Goal: Communication & Community: Participate in discussion

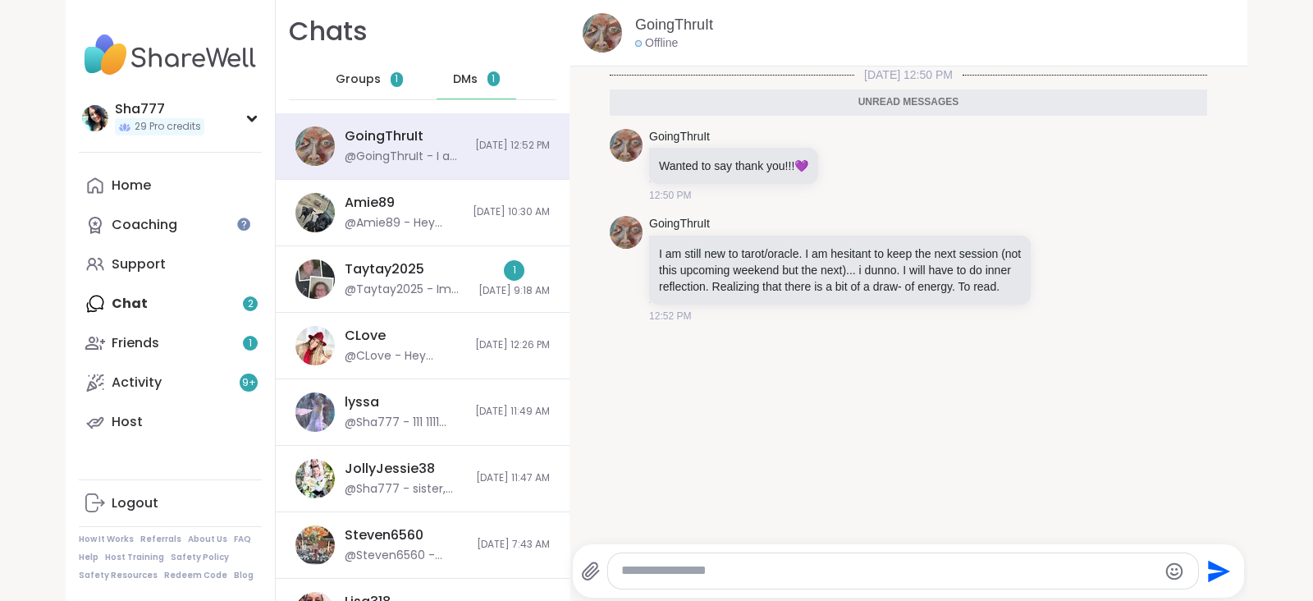
click at [743, 574] on textarea "Type your message" at bounding box center [889, 570] width 536 height 17
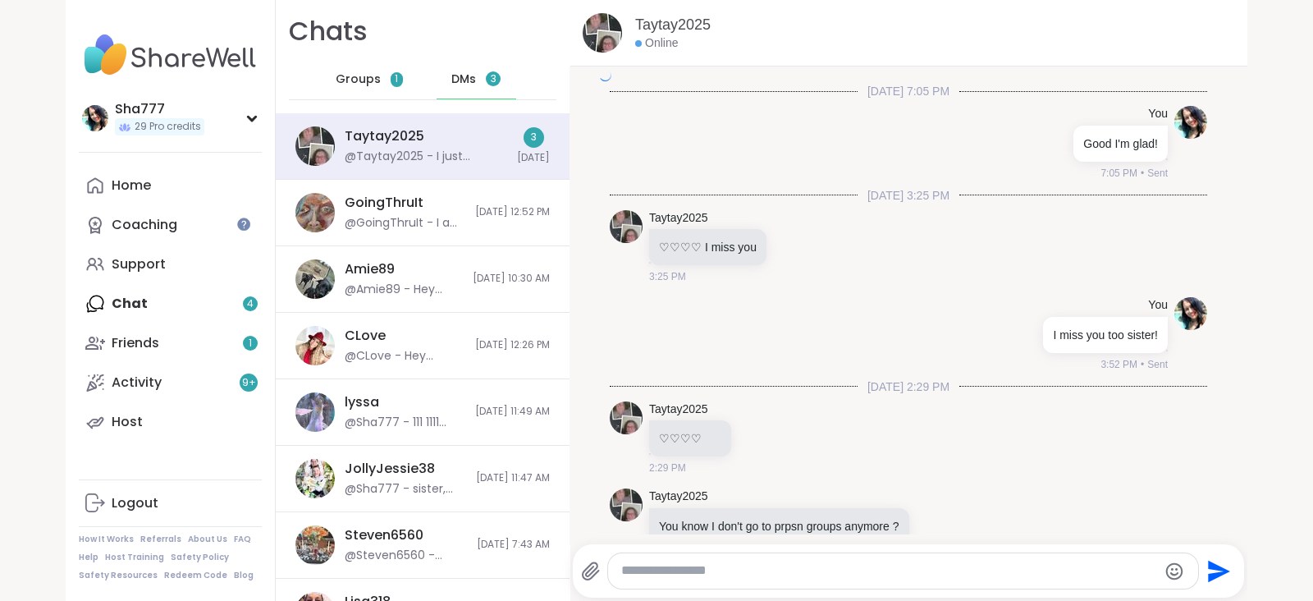
scroll to position [2370, 0]
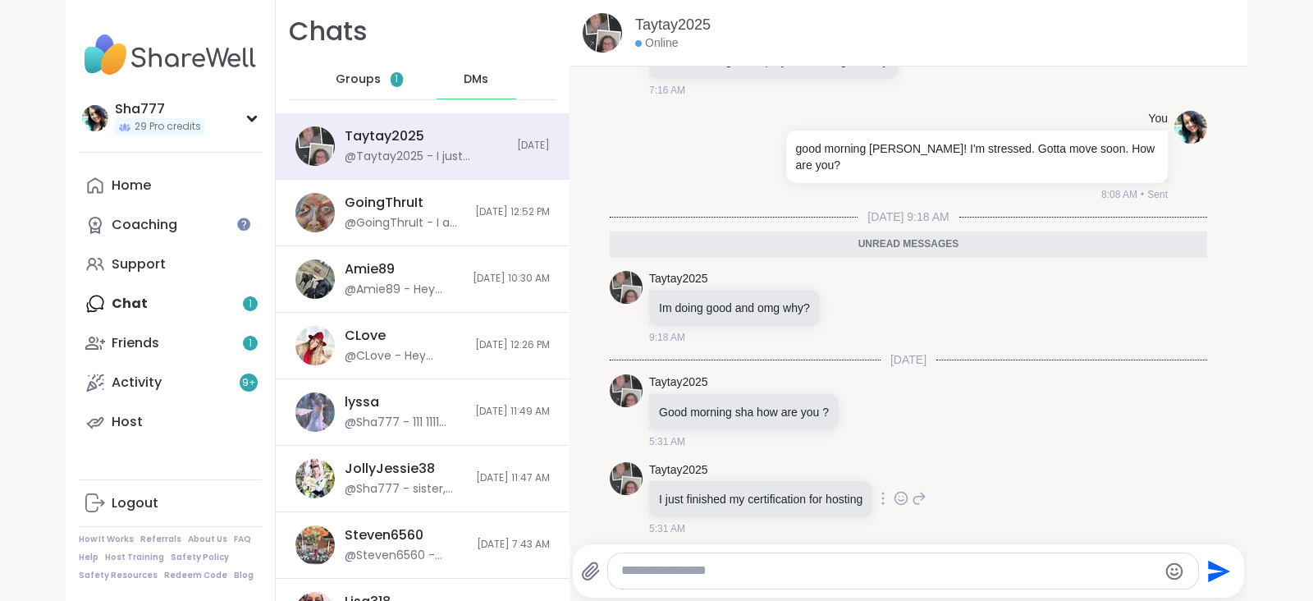
click at [899, 496] on icon at bounding box center [899, 496] width 0 height 0
click at [766, 464] on div "Select Reaction: Heart" at bounding box center [770, 471] width 15 height 15
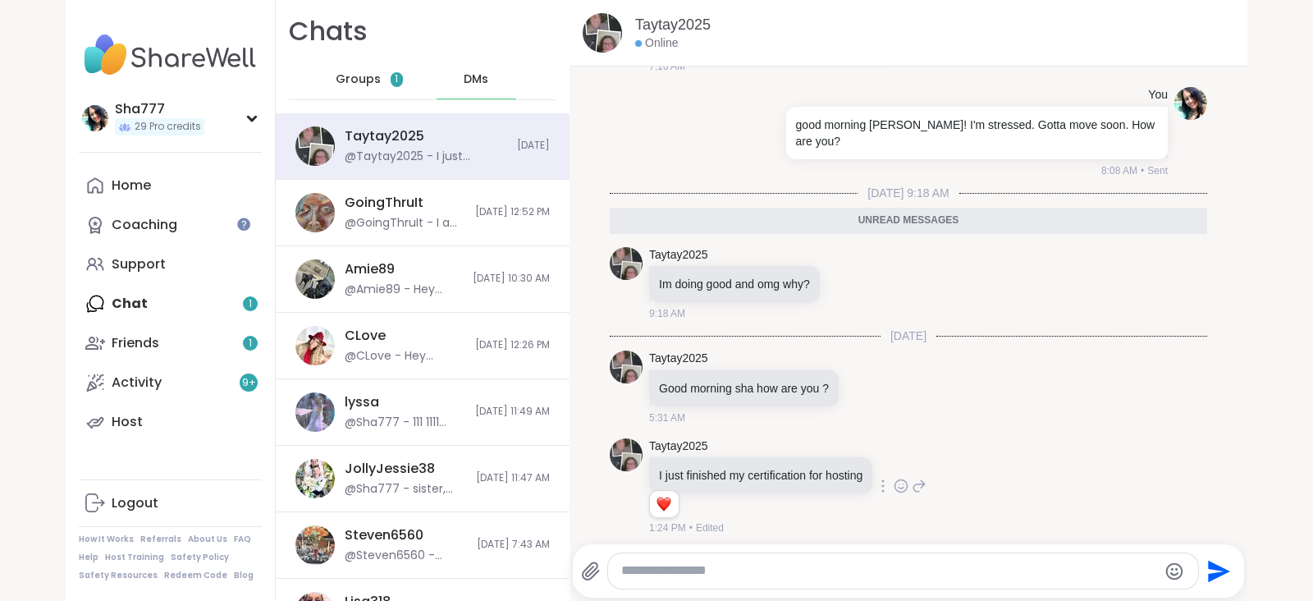
click at [913, 478] on icon at bounding box center [919, 486] width 15 height 20
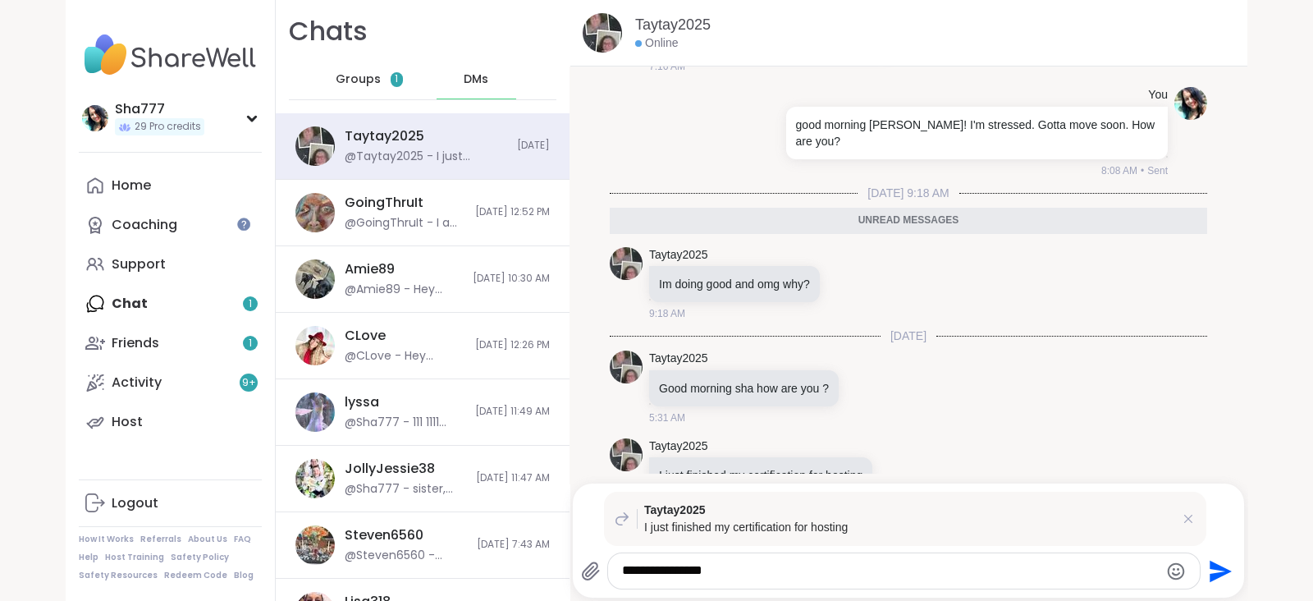
type textarea "**********"
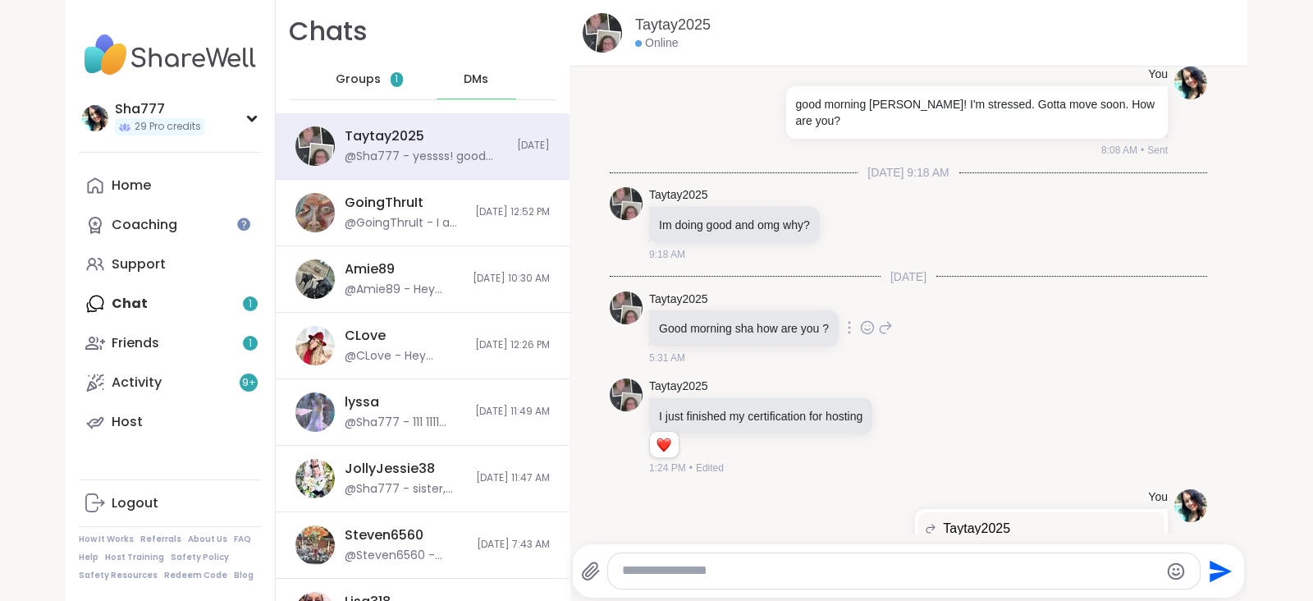
scroll to position [2411, 0]
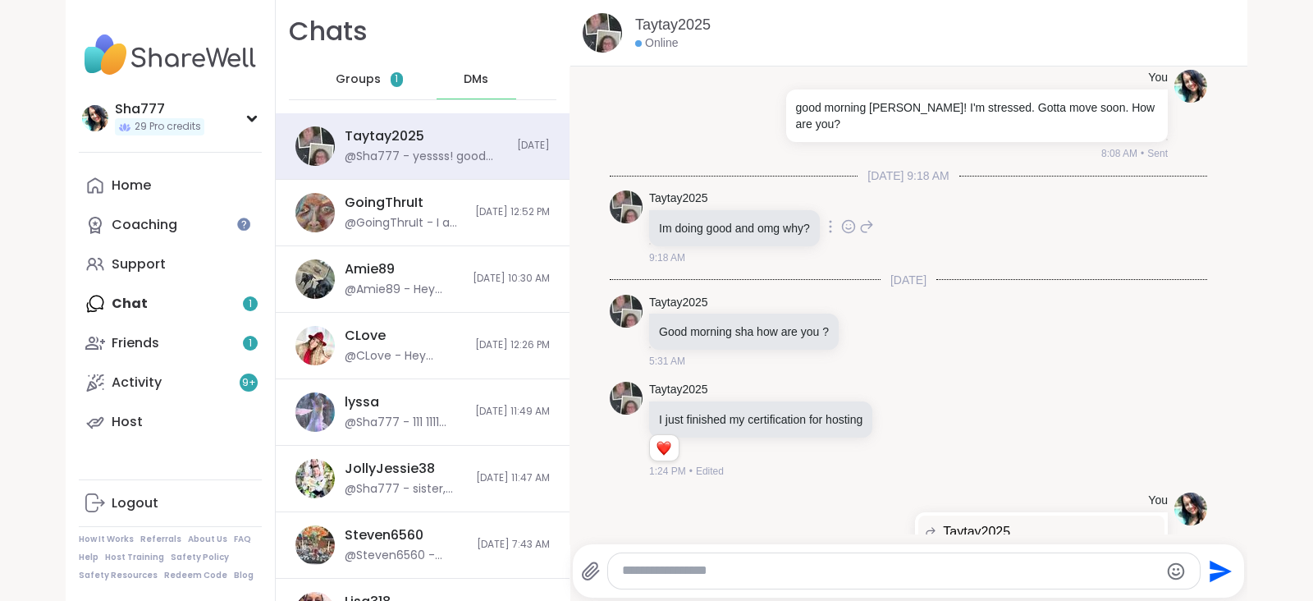
click at [859, 217] on icon at bounding box center [866, 227] width 15 height 20
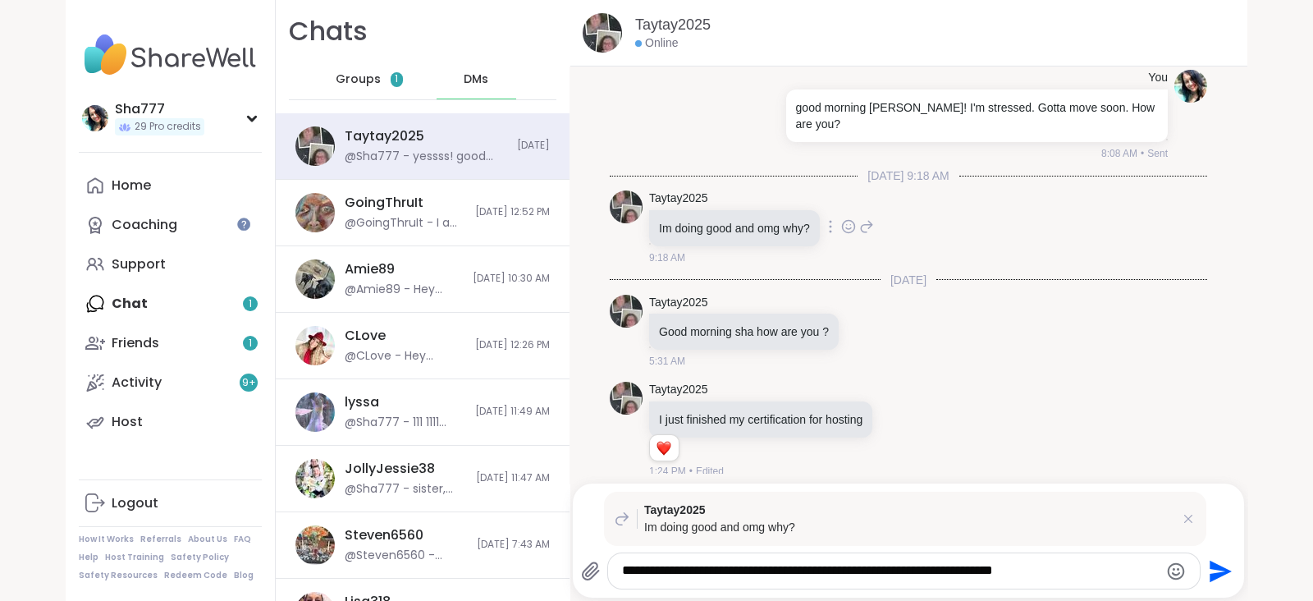
type textarea "**********"
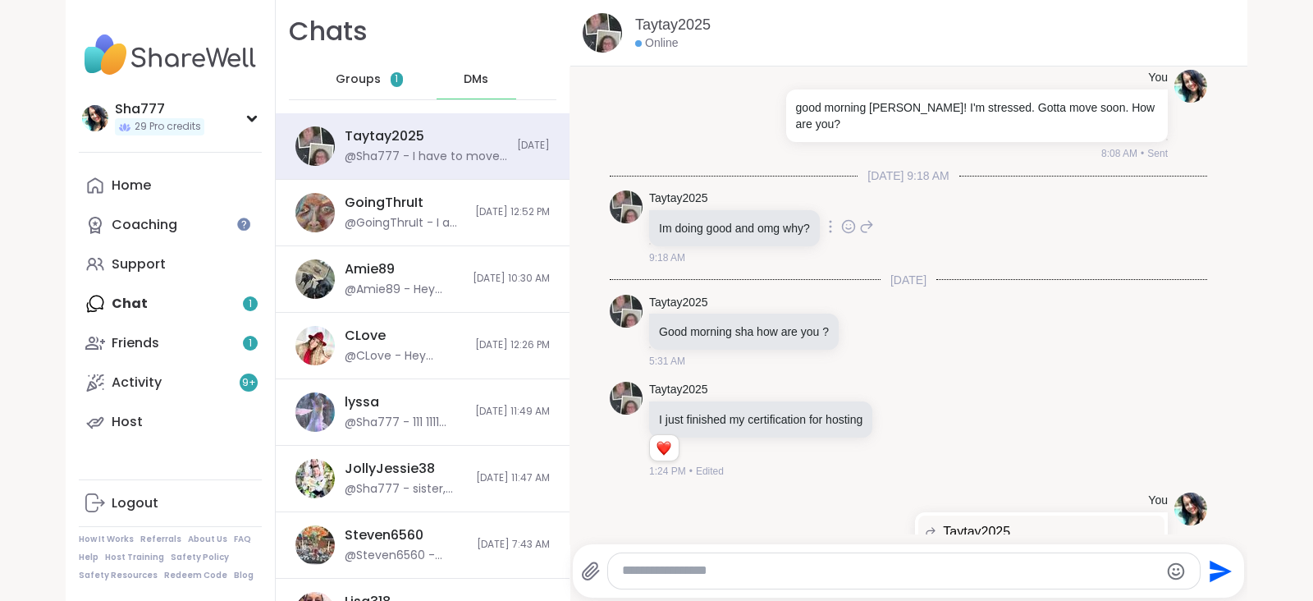
scroll to position [2657, 0]
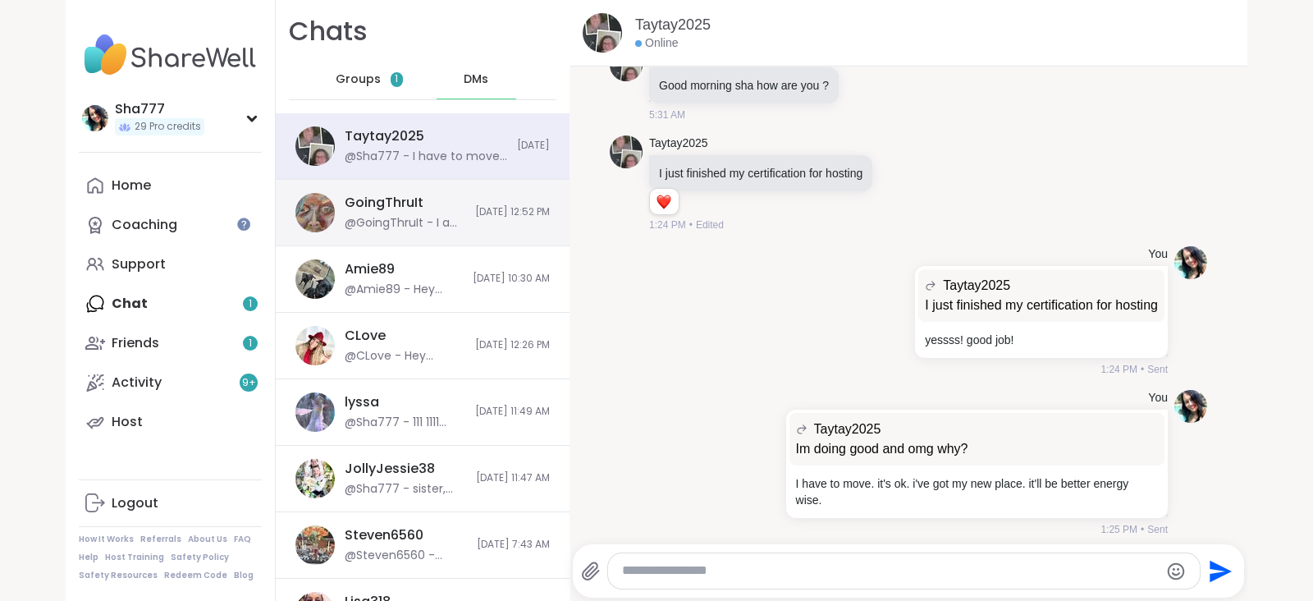
click at [505, 209] on span "[DATE] 12:52 PM" at bounding box center [512, 212] width 75 height 14
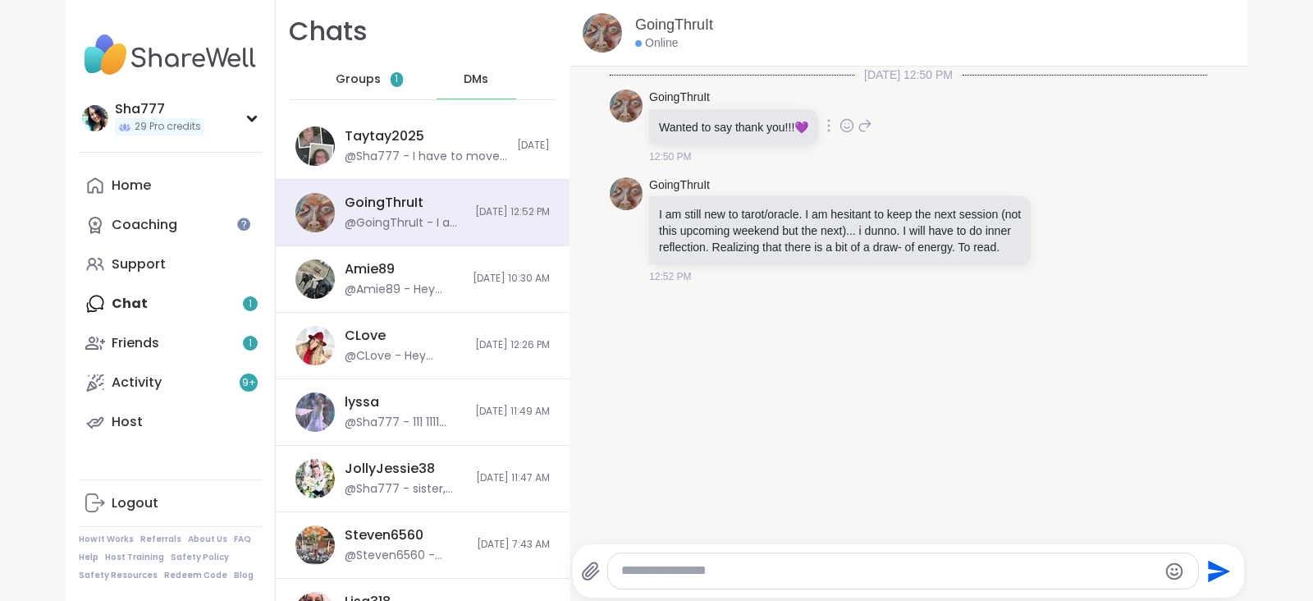
click at [839, 128] on icon at bounding box center [846, 125] width 15 height 16
click at [718, 100] on div "Select Reaction: Heart" at bounding box center [716, 99] width 15 height 15
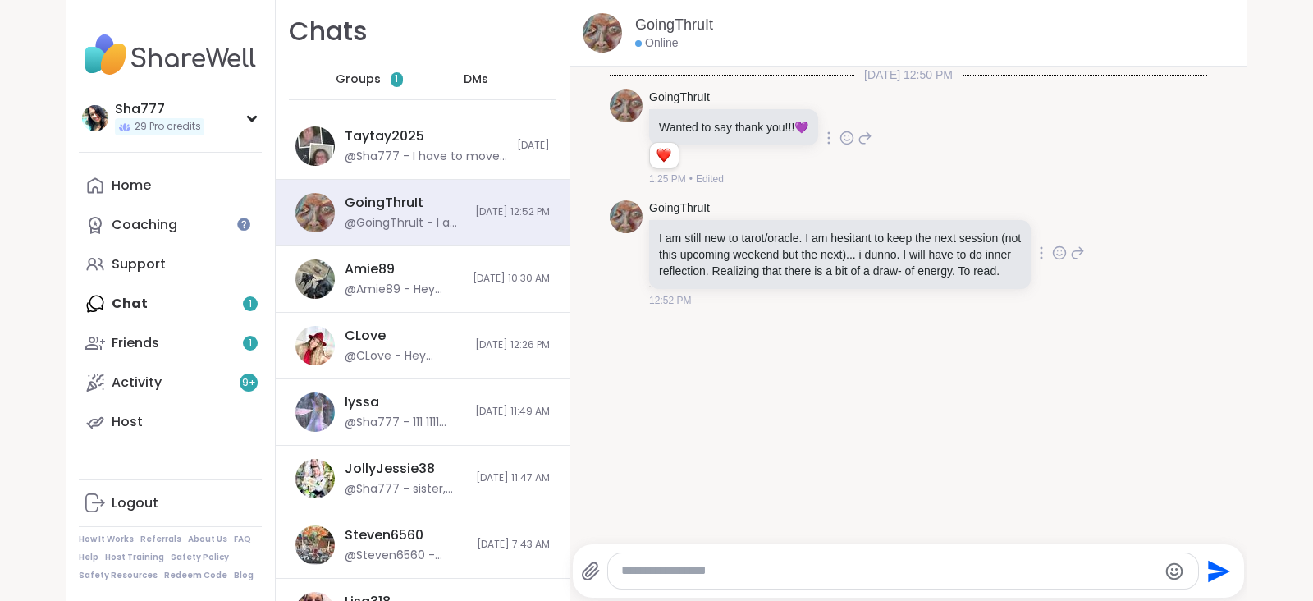
click at [1070, 258] on icon at bounding box center [1077, 253] width 15 height 20
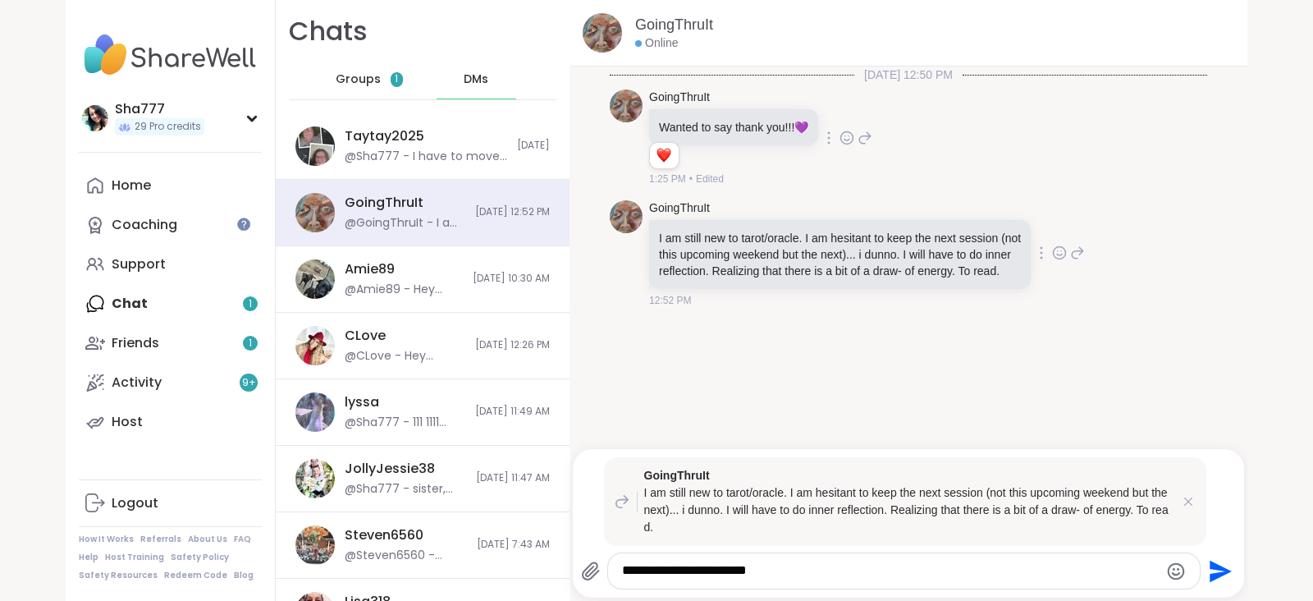
type textarea "**********"
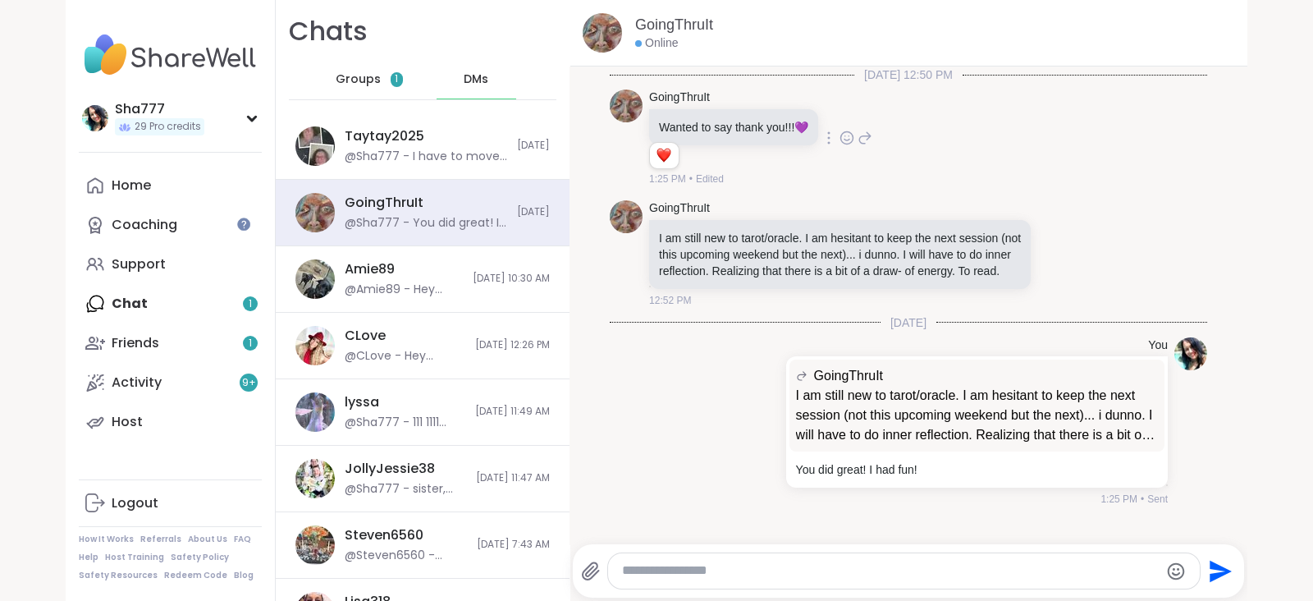
click at [353, 73] on span "Groups" at bounding box center [358, 79] width 45 height 16
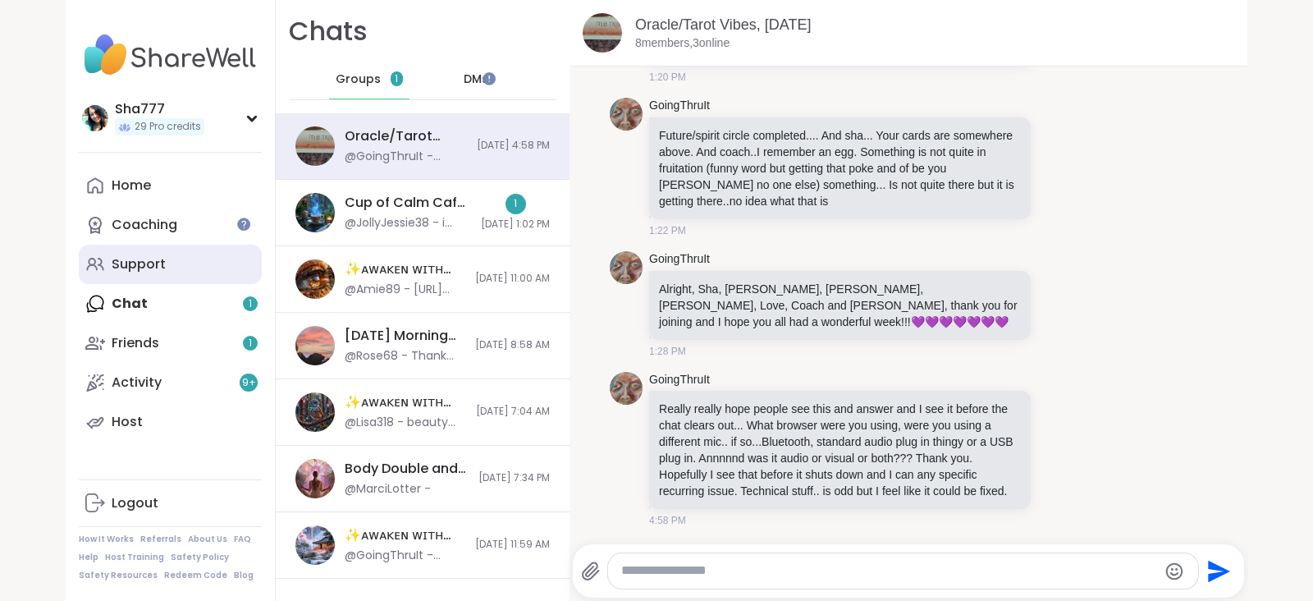
click at [169, 249] on link "Support" at bounding box center [170, 263] width 183 height 39
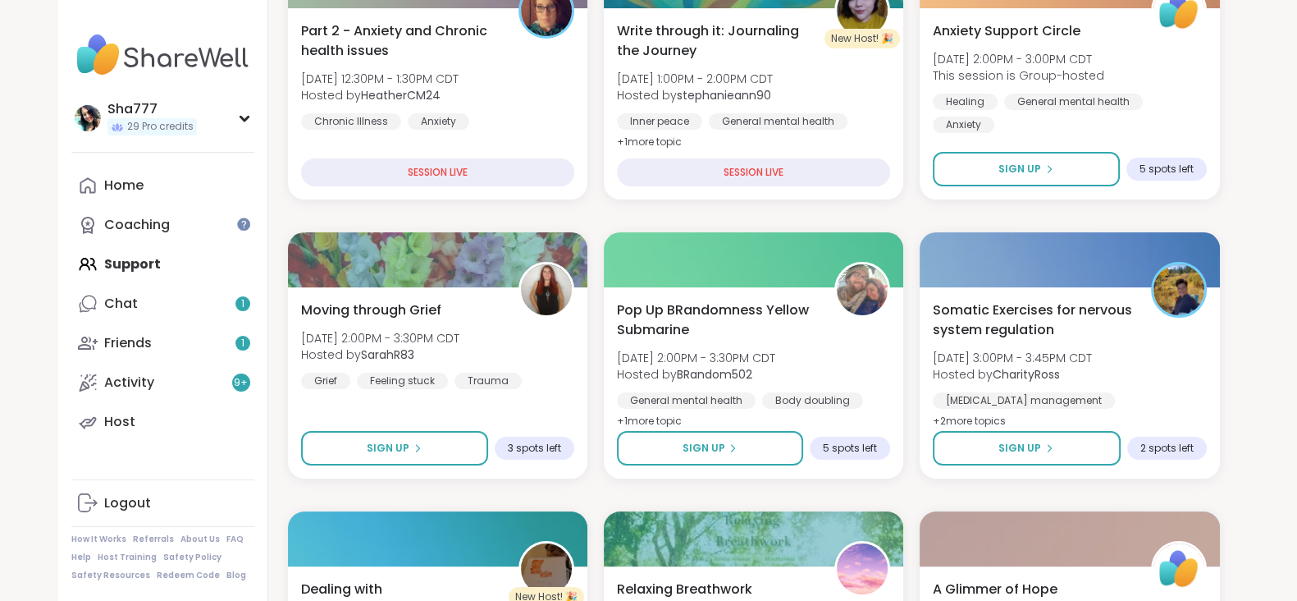
scroll to position [364, 0]
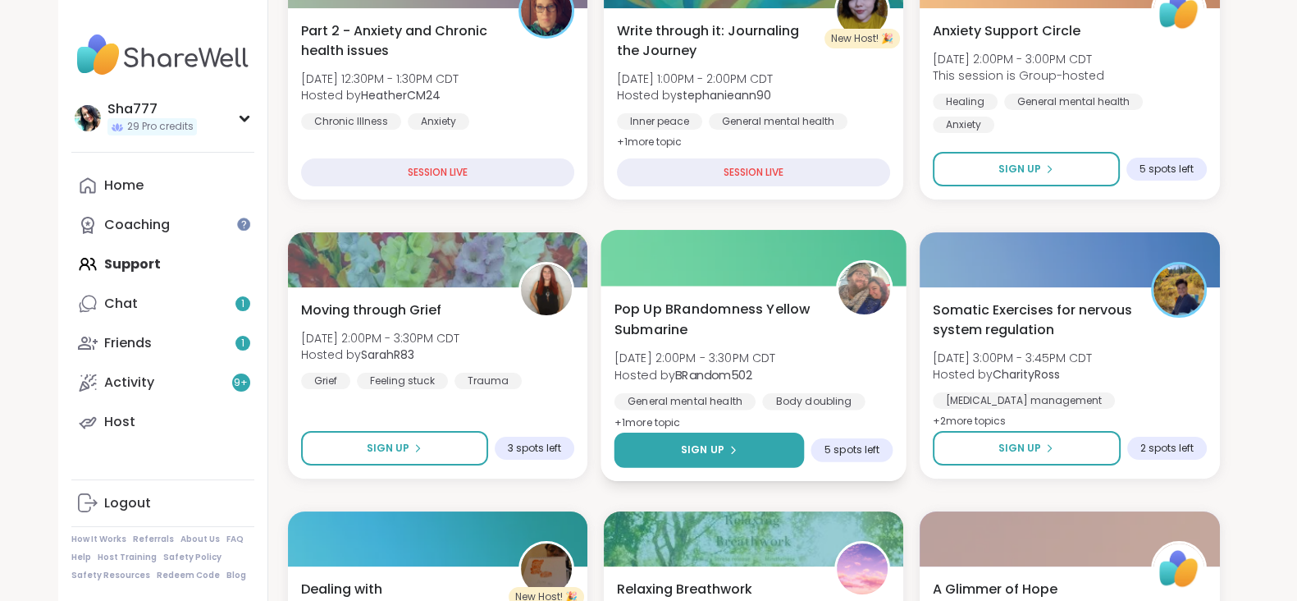
click at [746, 442] on button "Sign Up" at bounding box center [709, 449] width 190 height 35
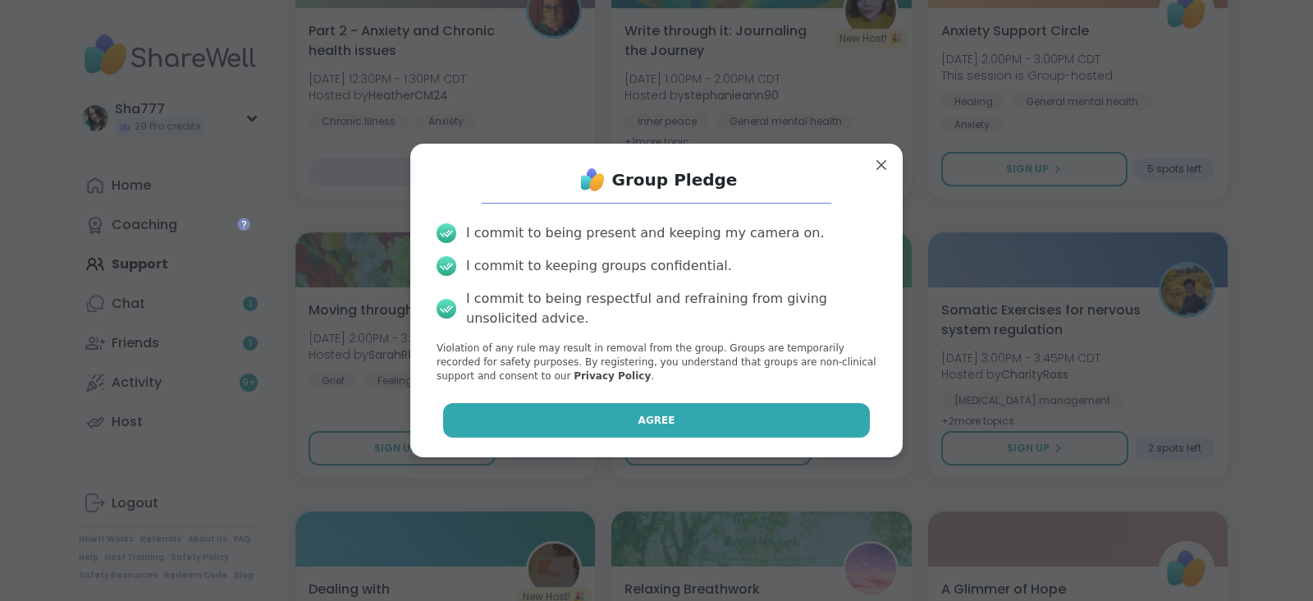
click at [697, 409] on button "Agree" at bounding box center [656, 420] width 427 height 34
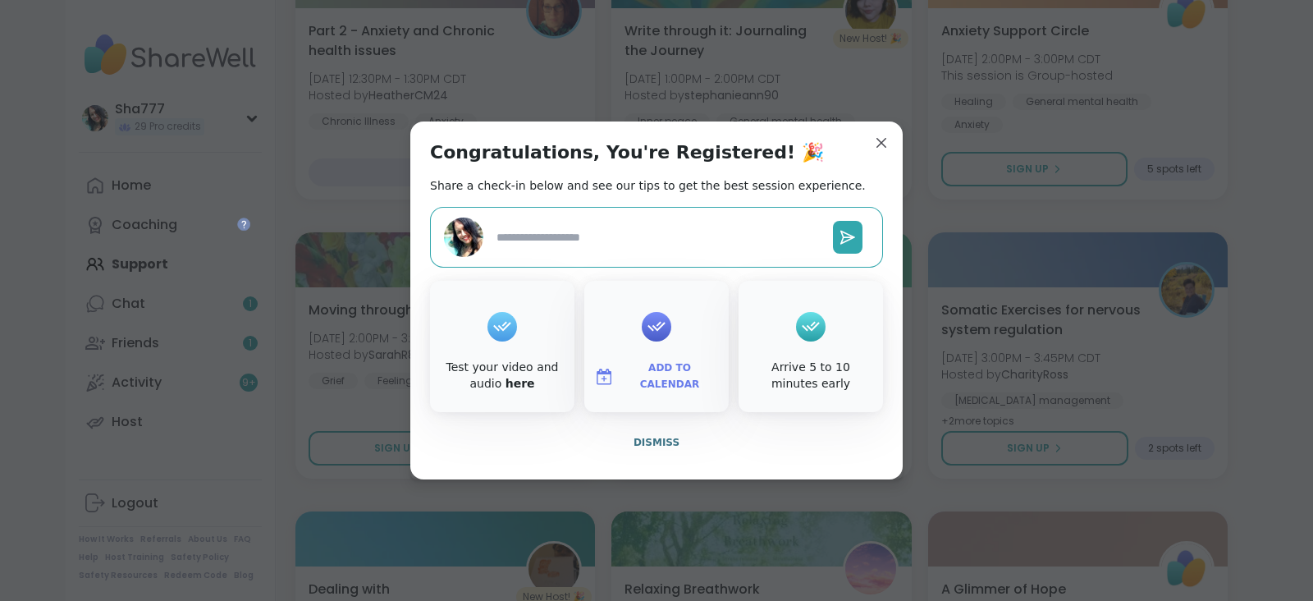
type textarea "*"
click at [660, 432] on button "Dismiss" at bounding box center [656, 442] width 453 height 34
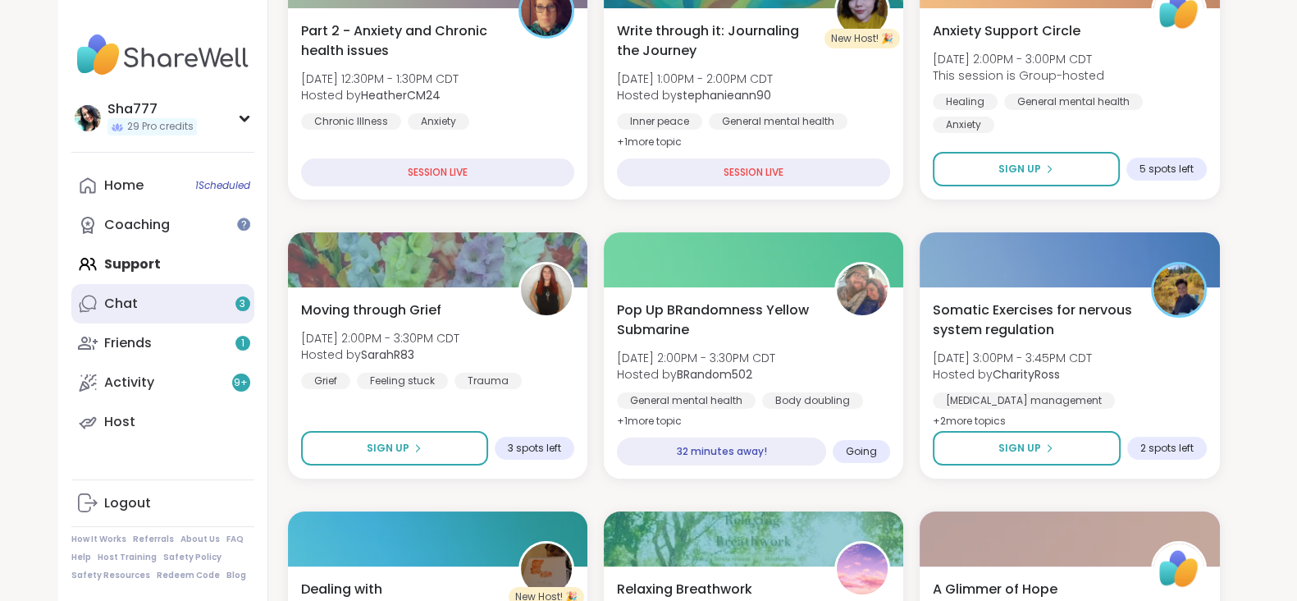
click at [146, 298] on link "Chat 3" at bounding box center [162, 303] width 183 height 39
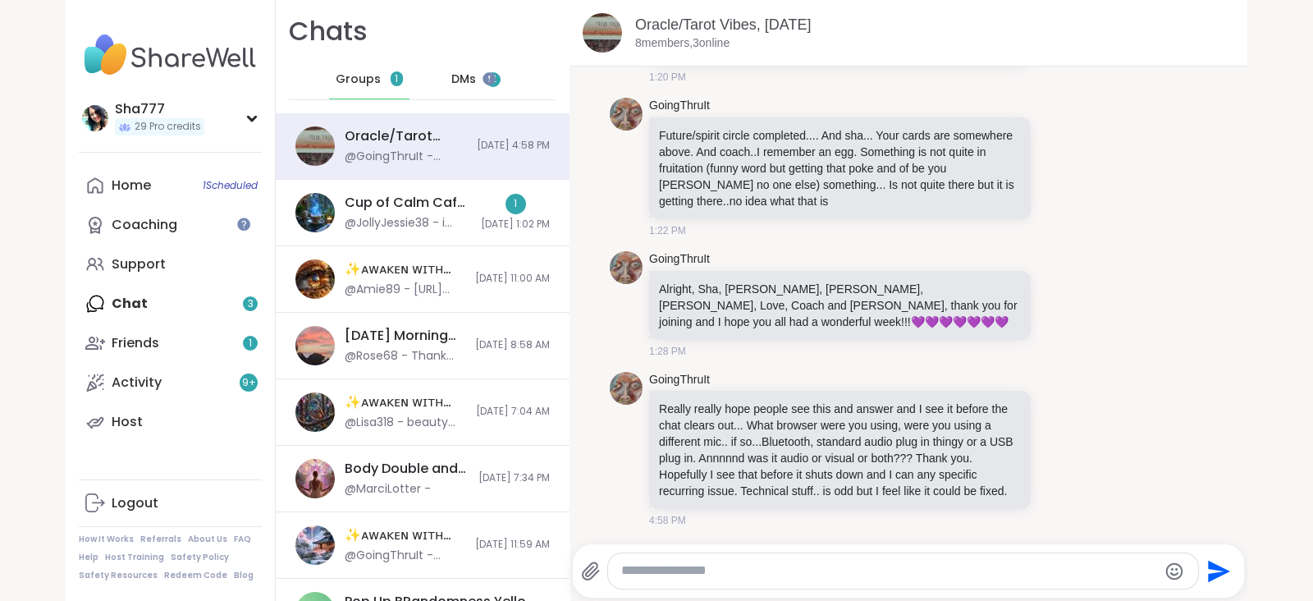
click at [451, 72] on span "DMs" at bounding box center [463, 79] width 25 height 16
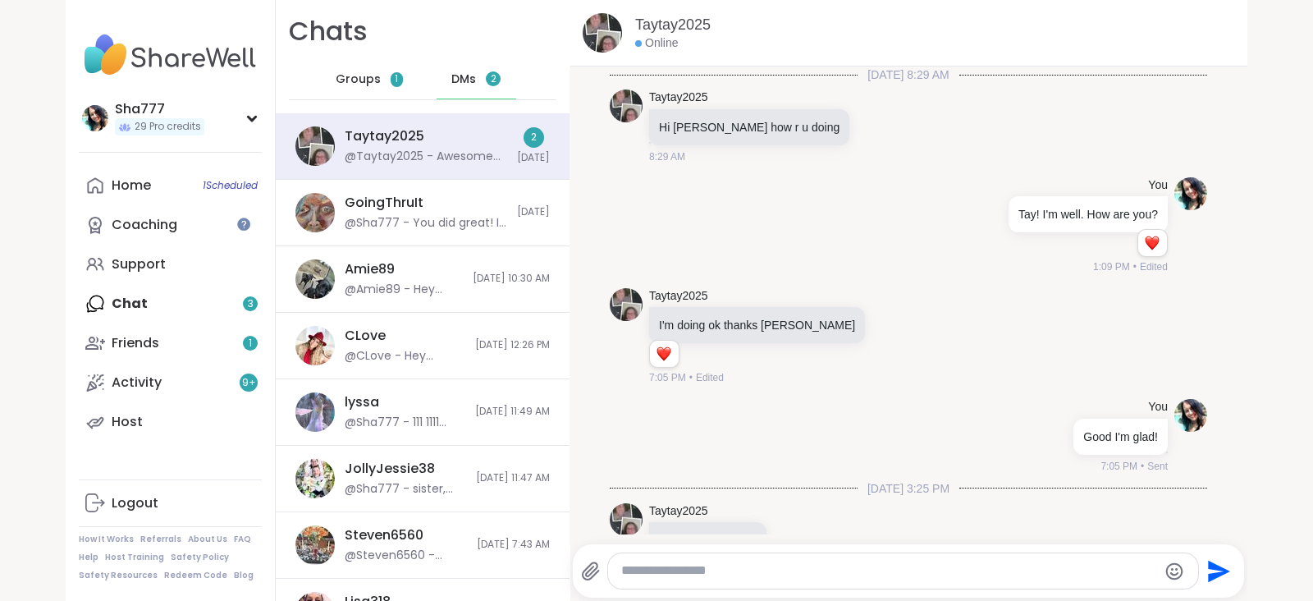
scroll to position [3002, 0]
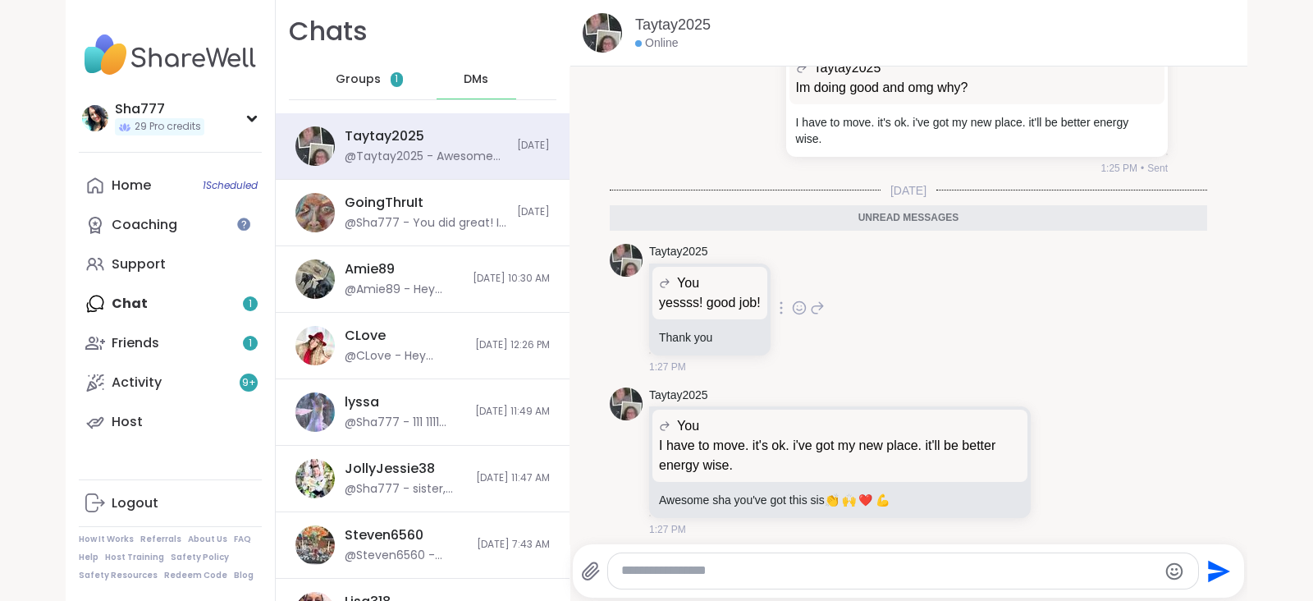
click at [792, 299] on icon at bounding box center [799, 307] width 15 height 16
click at [792, 274] on div "Select Reaction: Heart" at bounding box center [799, 281] width 15 height 15
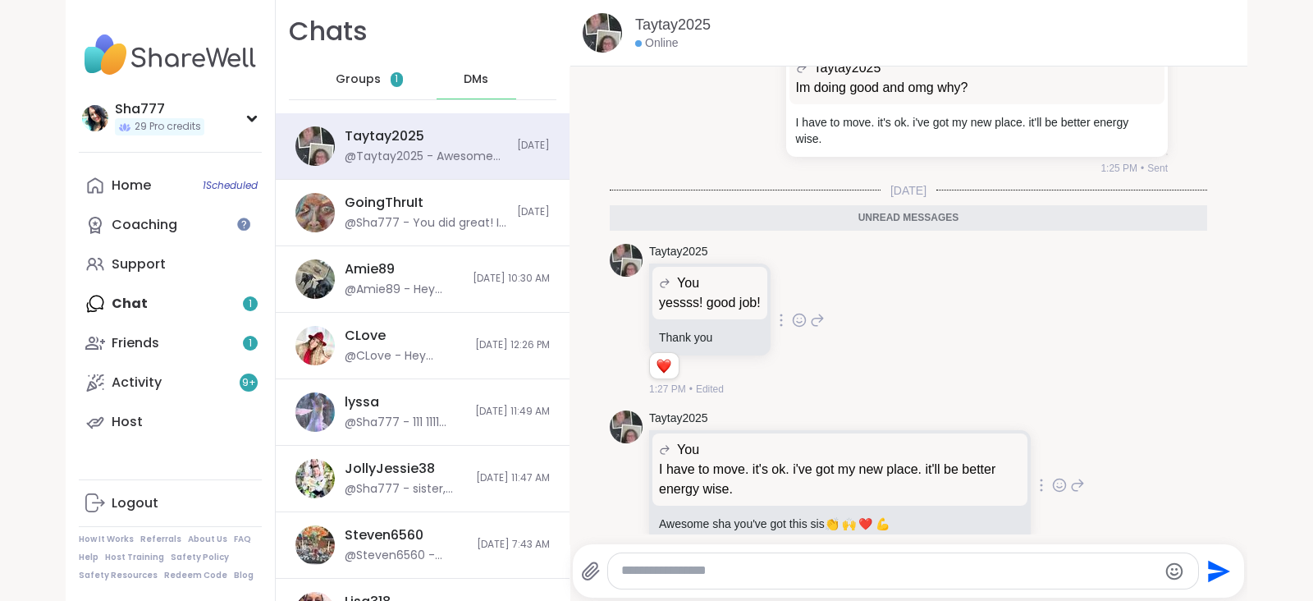
click at [1052, 477] on icon at bounding box center [1059, 485] width 15 height 16
click at [921, 451] on div "Select Reaction: Heart" at bounding box center [928, 458] width 15 height 15
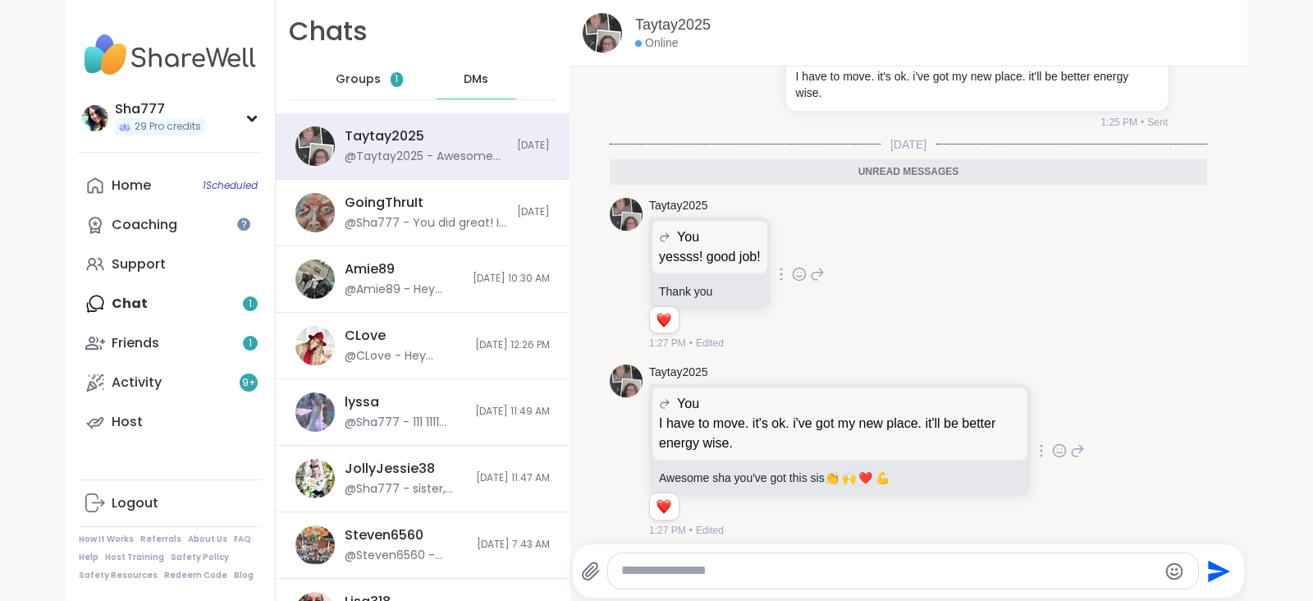
click at [1070, 441] on icon at bounding box center [1077, 451] width 15 height 20
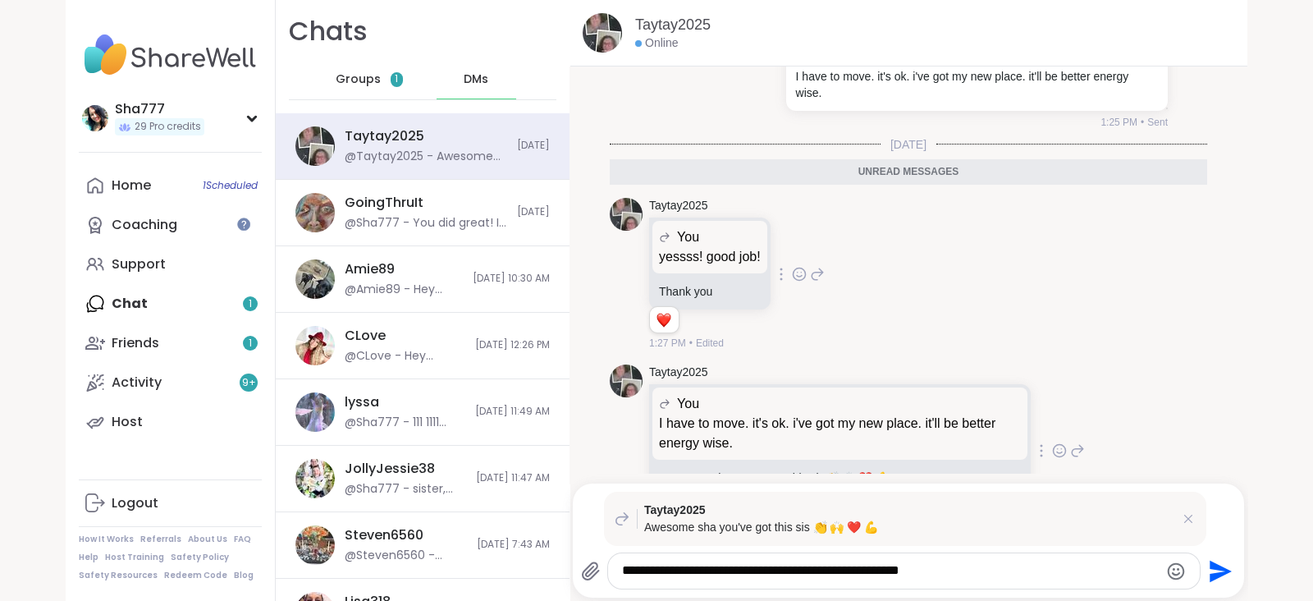
type textarea "**********"
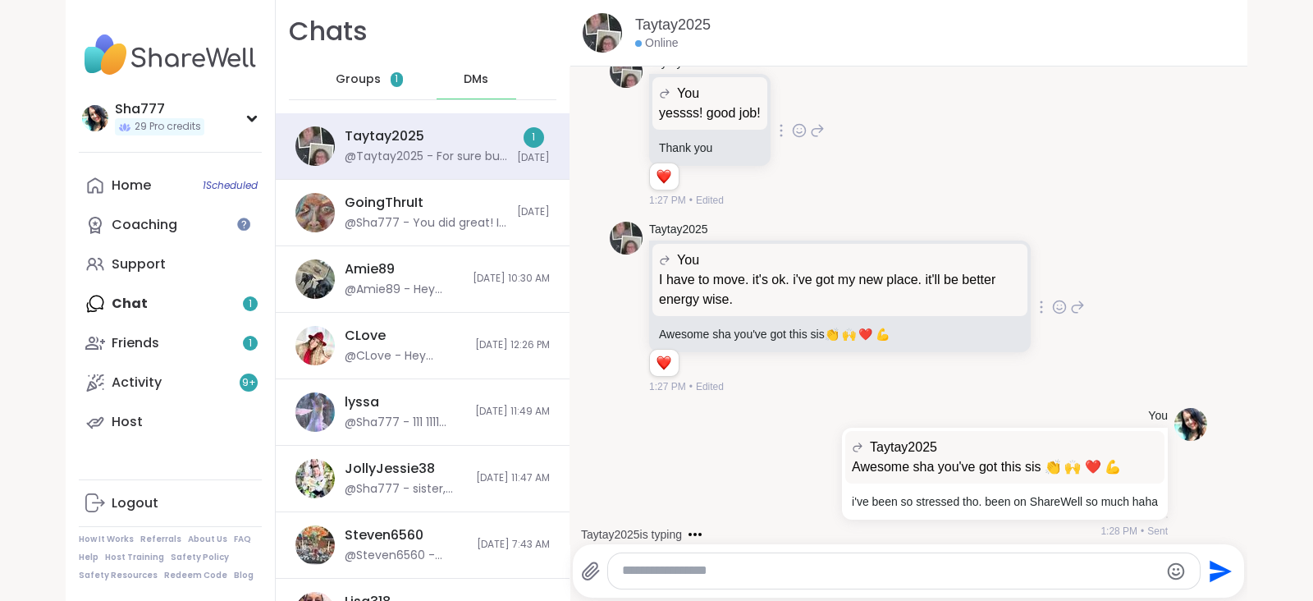
scroll to position [3315, 0]
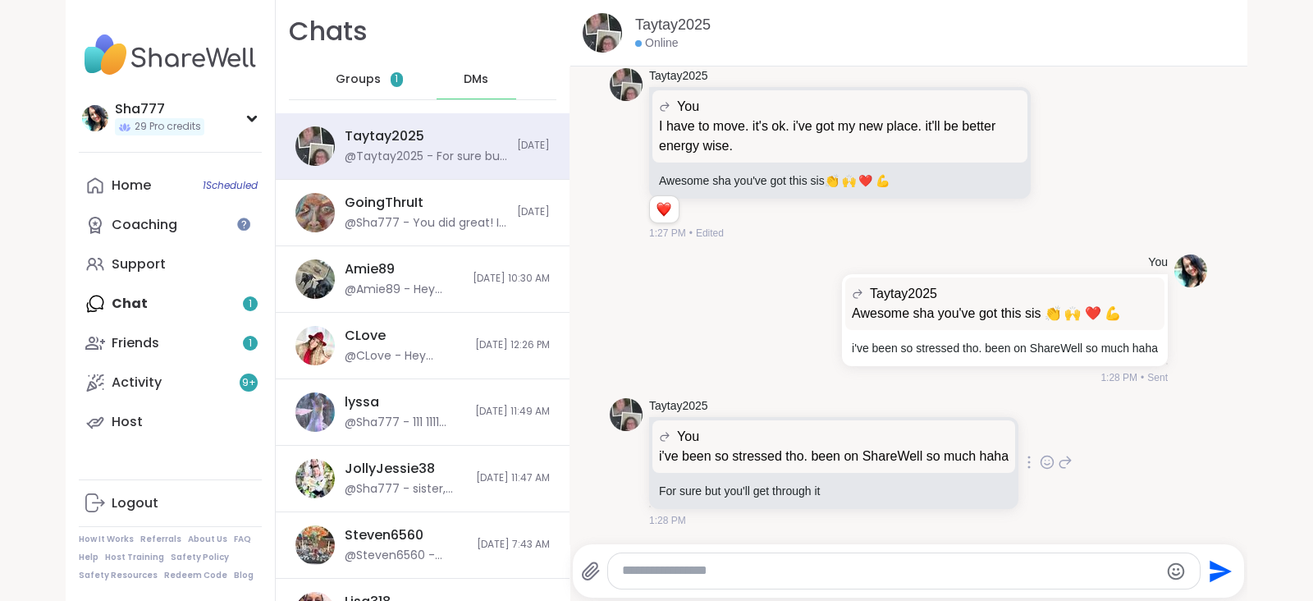
click at [1059, 456] on icon at bounding box center [1064, 461] width 11 height 11
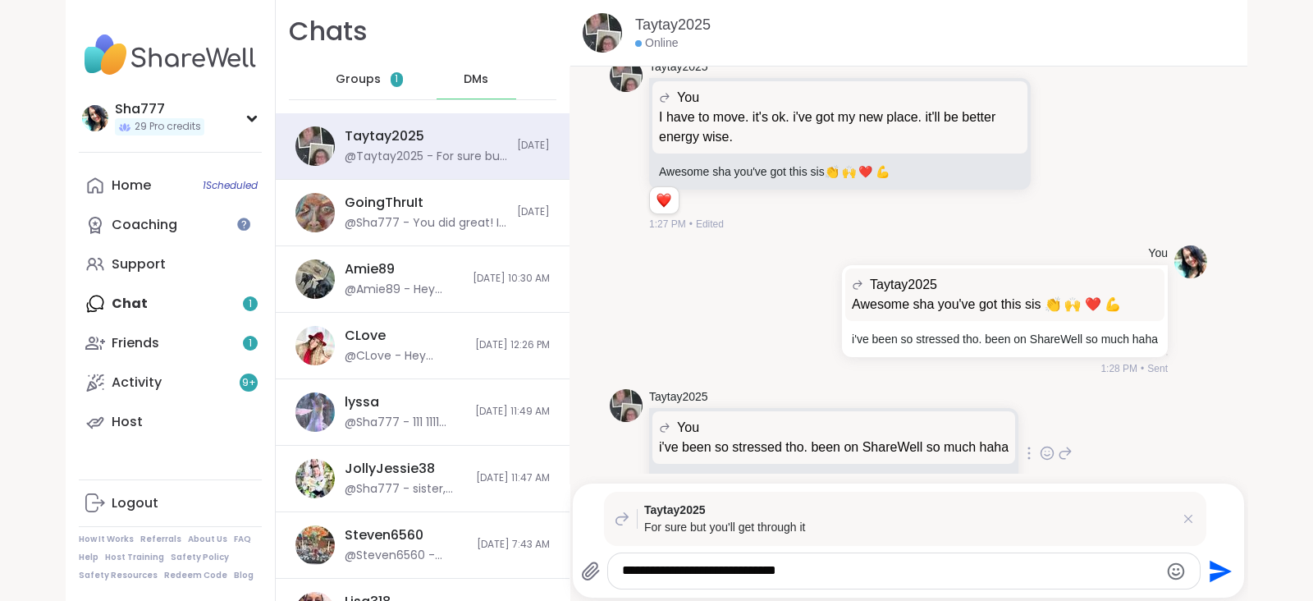
type textarea "**********"
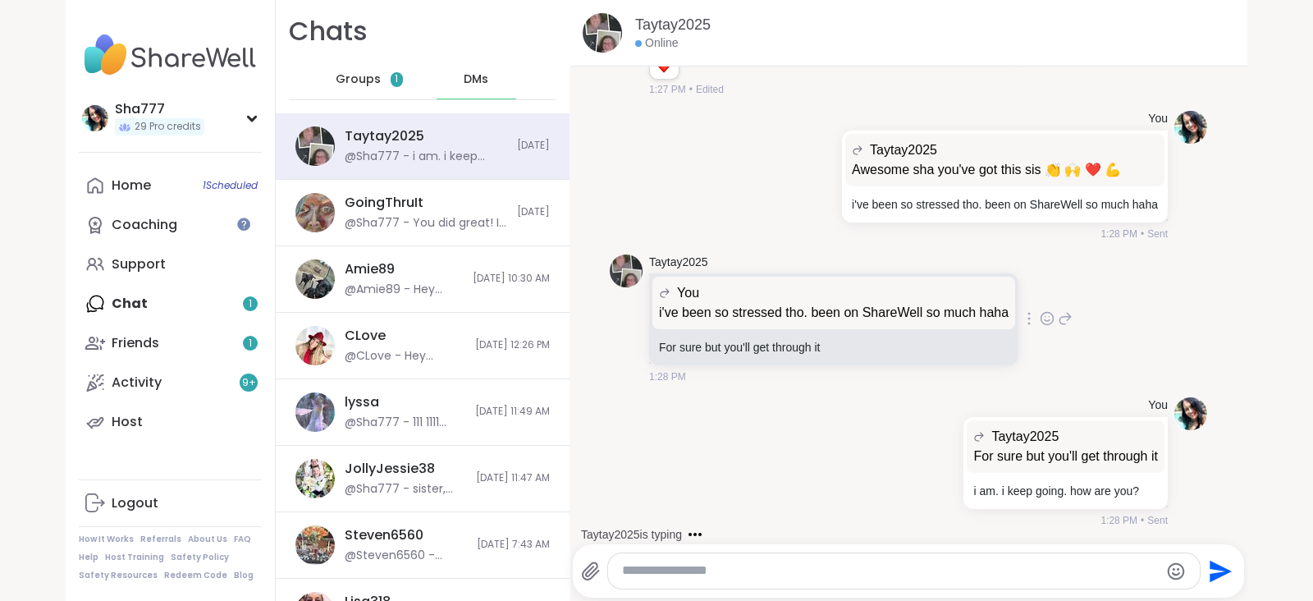
scroll to position [3601, 0]
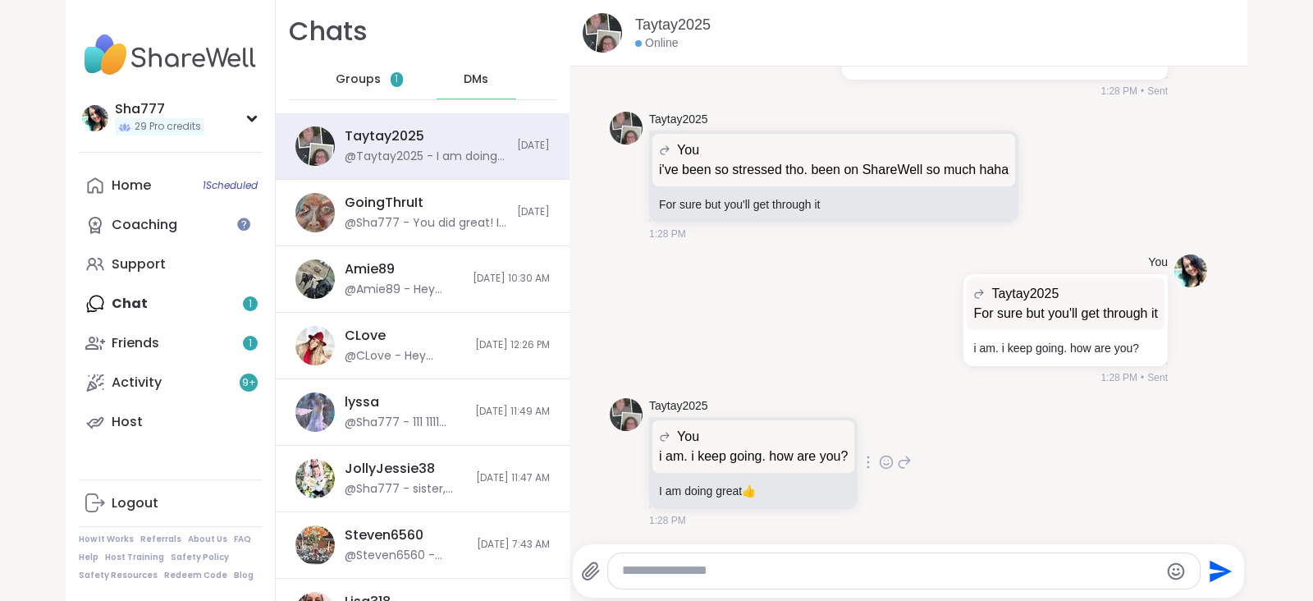
click at [897, 459] on icon at bounding box center [904, 462] width 15 height 20
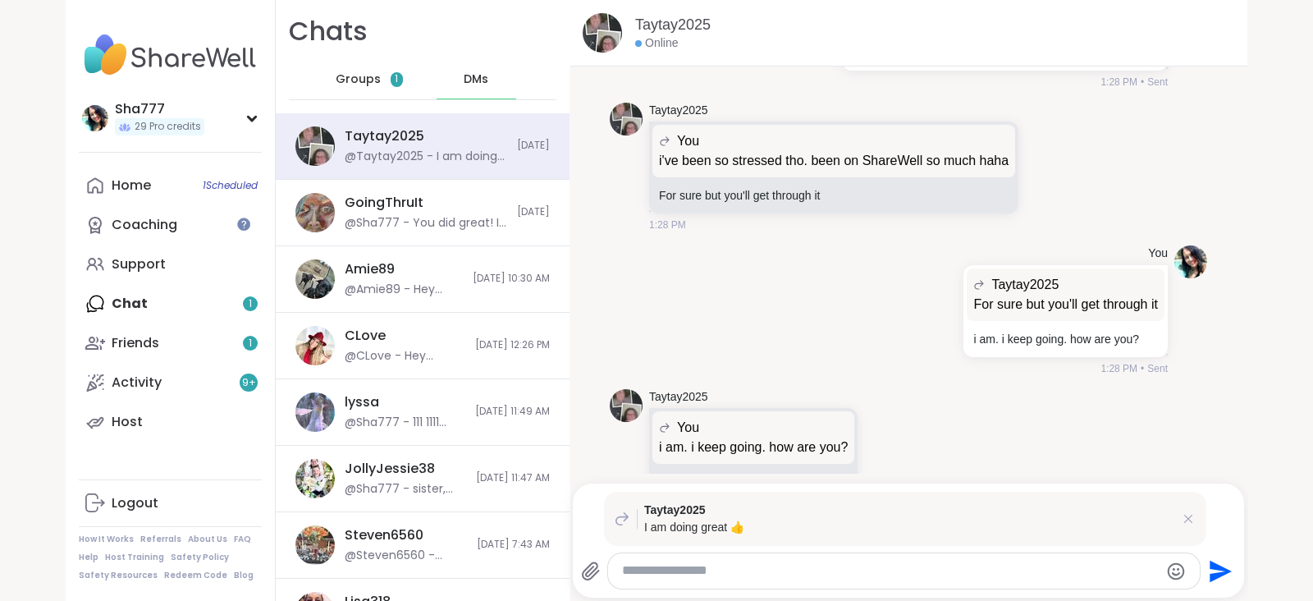
click at [743, 570] on textarea "Type your message" at bounding box center [890, 570] width 536 height 17
type textarea "******"
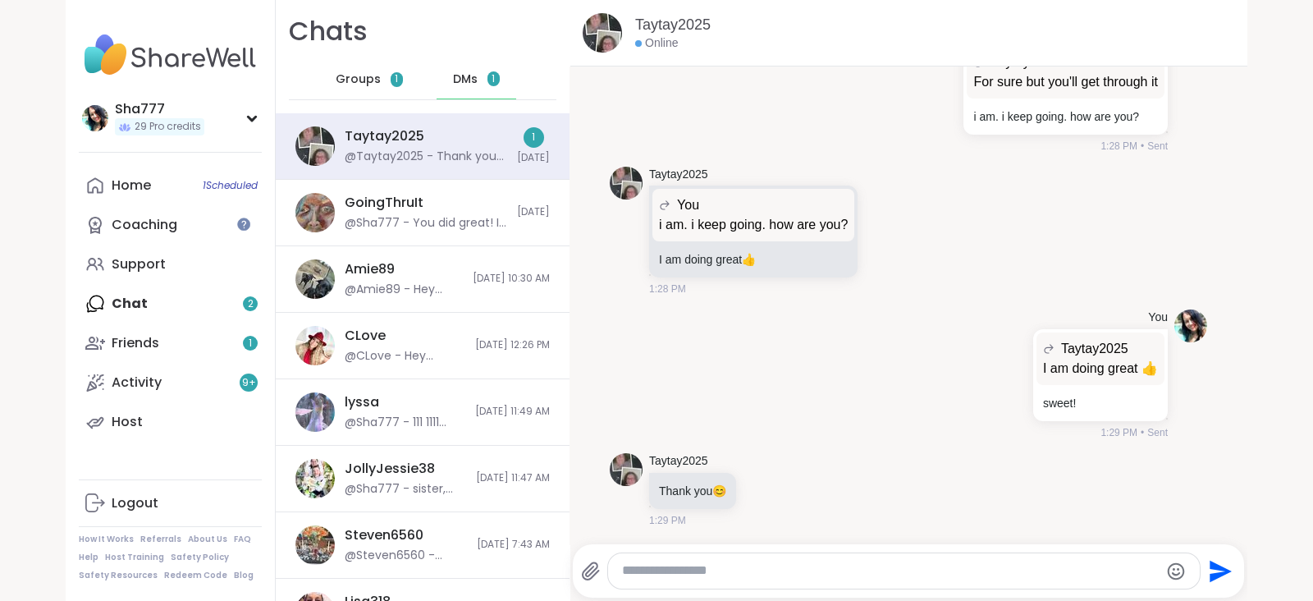
scroll to position [3832, 0]
